Goal: Information Seeking & Learning: Learn about a topic

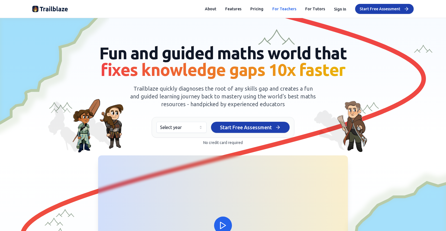
click at [285, 11] on link "For Teachers" at bounding box center [284, 9] width 24 height 6
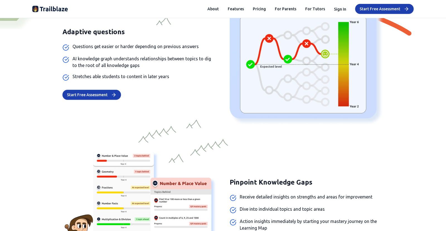
scroll to position [665, 0]
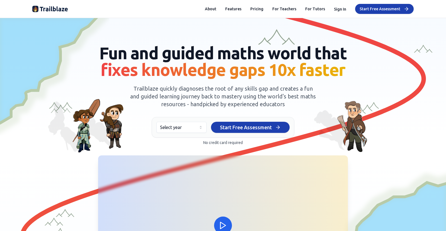
click at [192, 48] on span "Fun and guided maths world that fixes knowledge gaps 10x faster" at bounding box center [223, 61] width 248 height 35
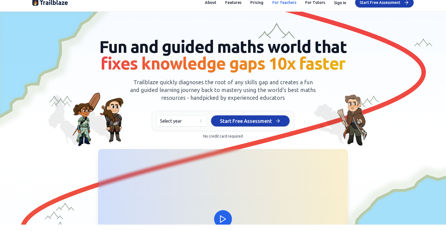
click at [287, 5] on link "For Teachers" at bounding box center [284, 3] width 24 height 6
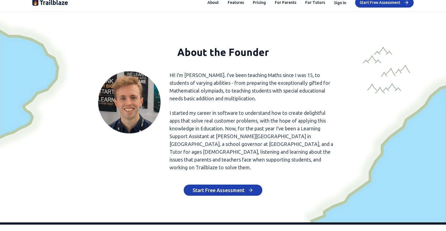
scroll to position [2635, 0]
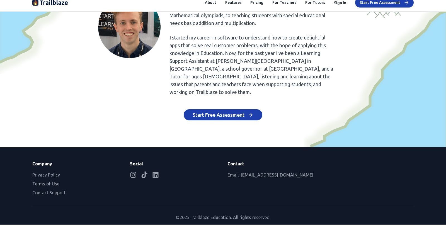
scroll to position [869, 0]
